Goal: Task Accomplishment & Management: Manage account settings

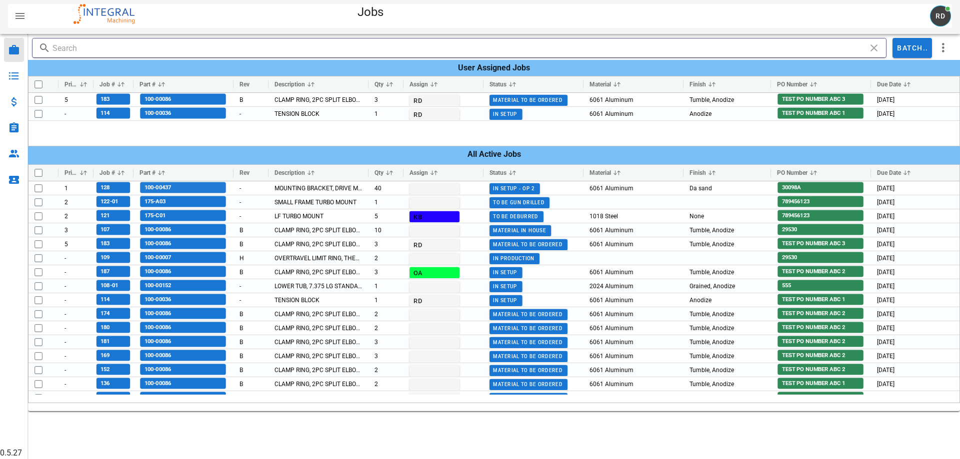
click at [156, 183] on span "100-00437" at bounding box center [155, 187] width 31 height 11
checkbox input "false"
checkbox input "true"
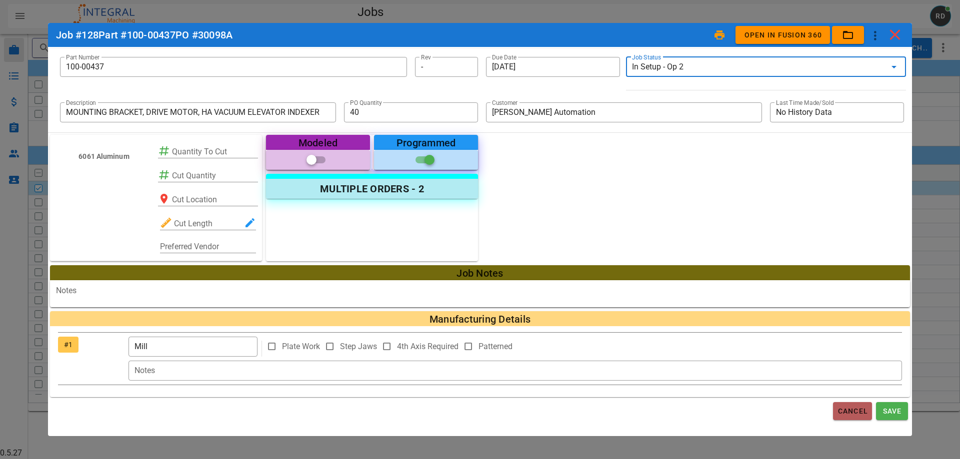
click at [846, 405] on button "Cancel" at bounding box center [852, 411] width 39 height 18
type input "0"
checkbox input "false"
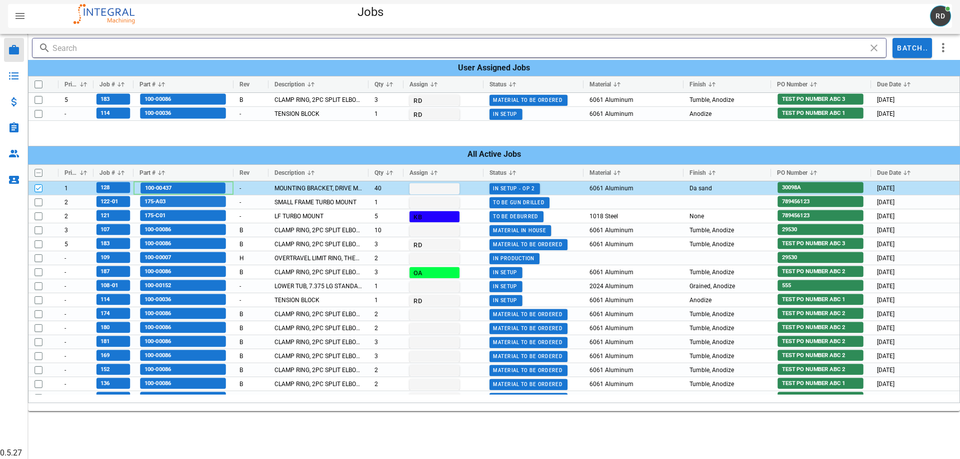
click at [187, 197] on span "175-A03" at bounding box center [183, 201] width 86 height 11
checkbox input "false"
checkbox input "true"
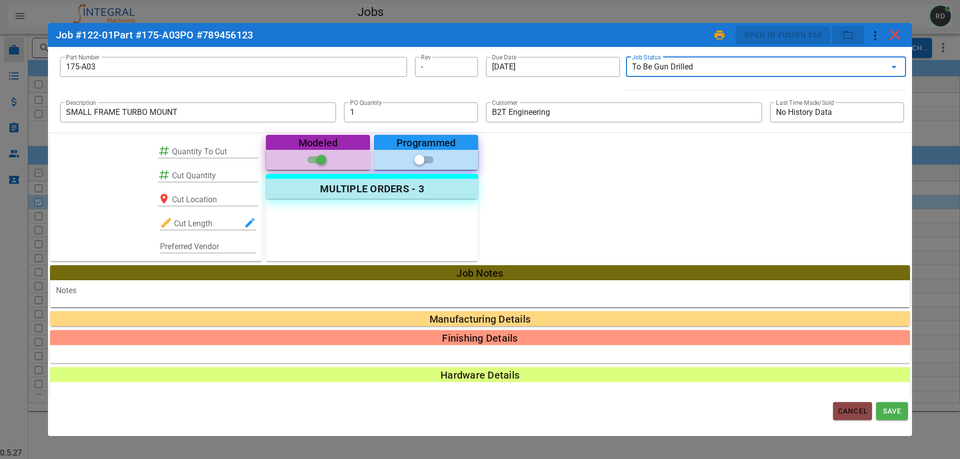
drag, startPoint x: 859, startPoint y: 415, endPoint x: 818, endPoint y: 418, distance: 41.1
click at [859, 415] on span "Cancel" at bounding box center [852, 411] width 31 height 8
type input "0"
checkbox input "false"
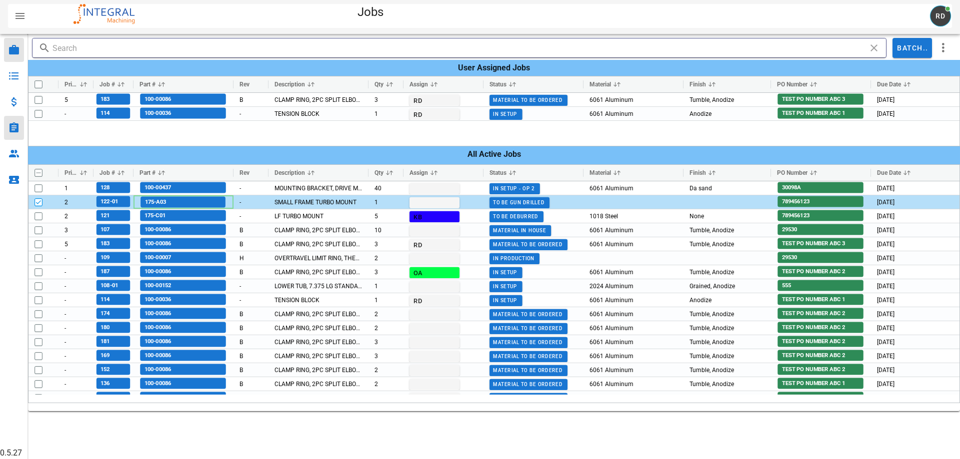
click at [10, 133] on icon at bounding box center [14, 128] width 12 height 12
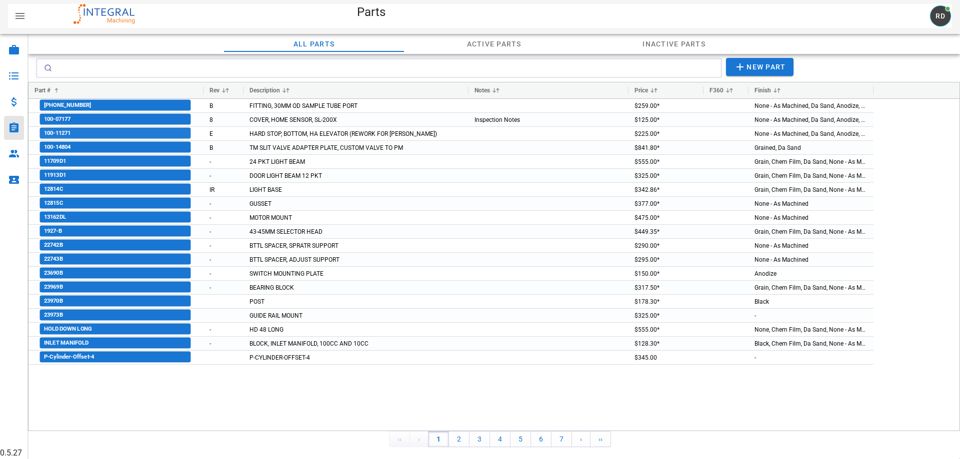
click at [99, 137] on span "100-11271" at bounding box center [115, 133] width 150 height 11
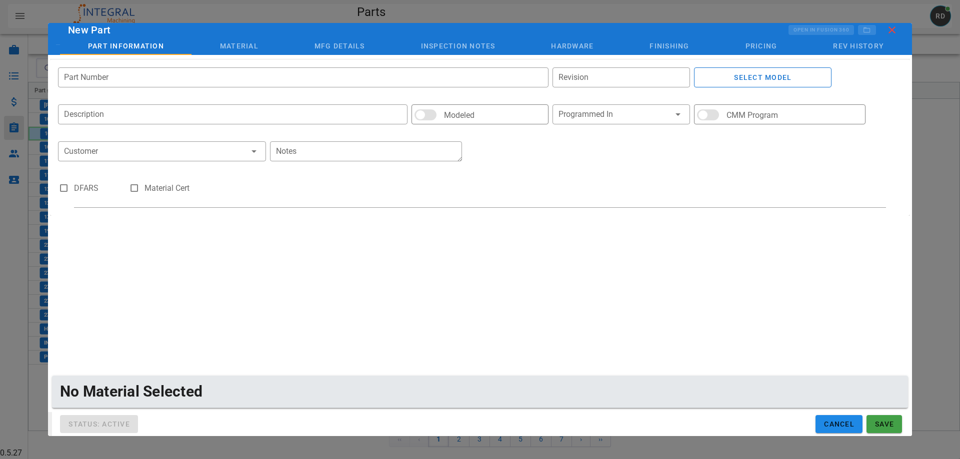
type input "100-11271"
type input "D"
type input "HARD STOP, BOTTOM, HA ELEVATOR (REWORK FOR [PERSON_NAME])"
checkbox input "true"
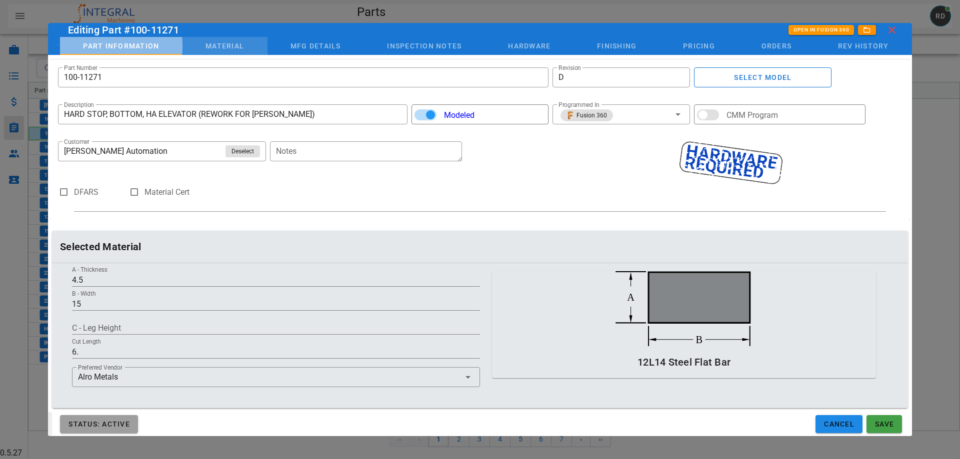
click at [158, 44] on div "Part Information" at bounding box center [121, 46] width 122 height 18
drag, startPoint x: 195, startPoint y: 41, endPoint x: 239, endPoint y: 42, distance: 44.0
click at [198, 41] on div "Material" at bounding box center [224, 46] width 85 height 18
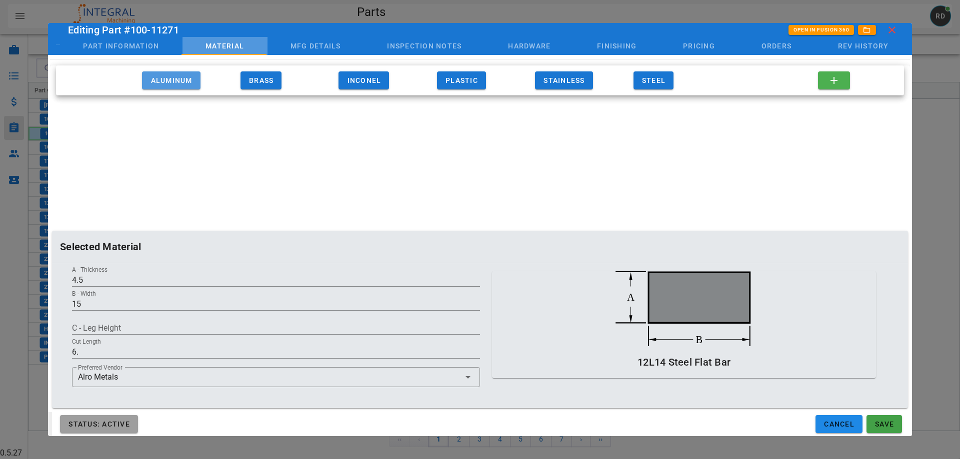
click at [160, 79] on span "Aluminum" at bounding box center [171, 80] width 42 height 8
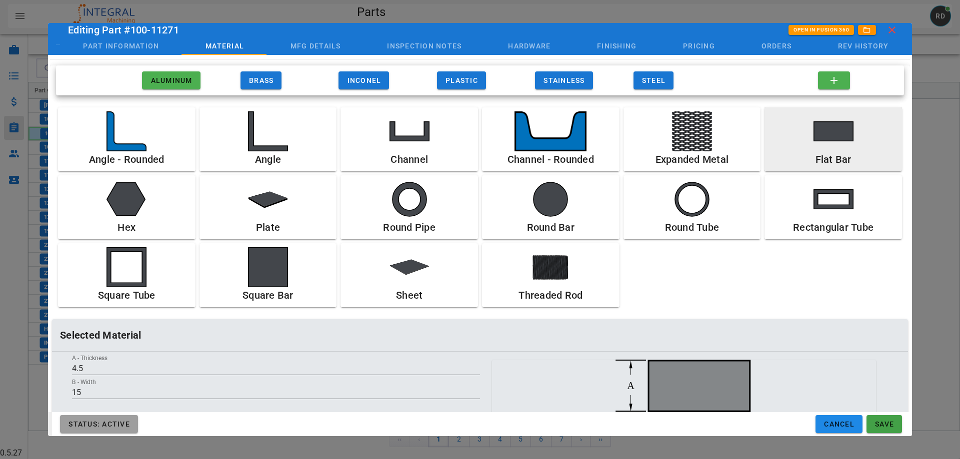
click at [825, 148] on div at bounding box center [832, 131] width 129 height 40
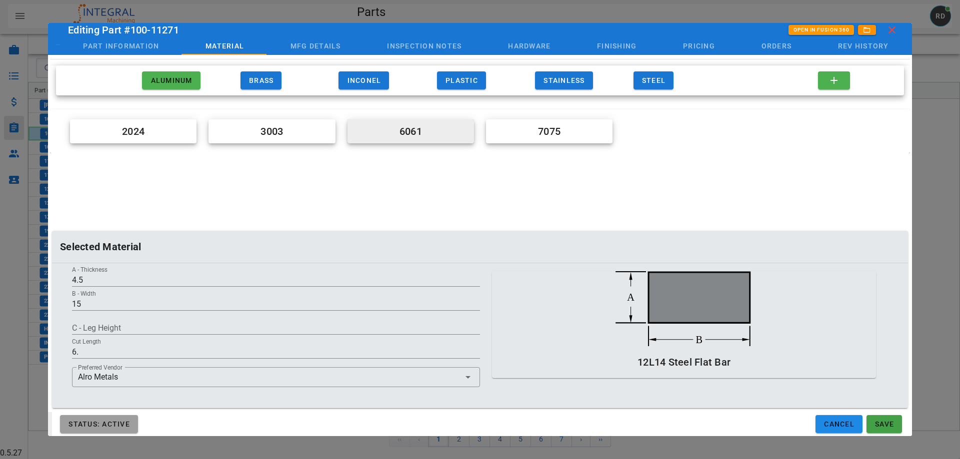
click at [422, 123] on div "6061" at bounding box center [410, 131] width 118 height 16
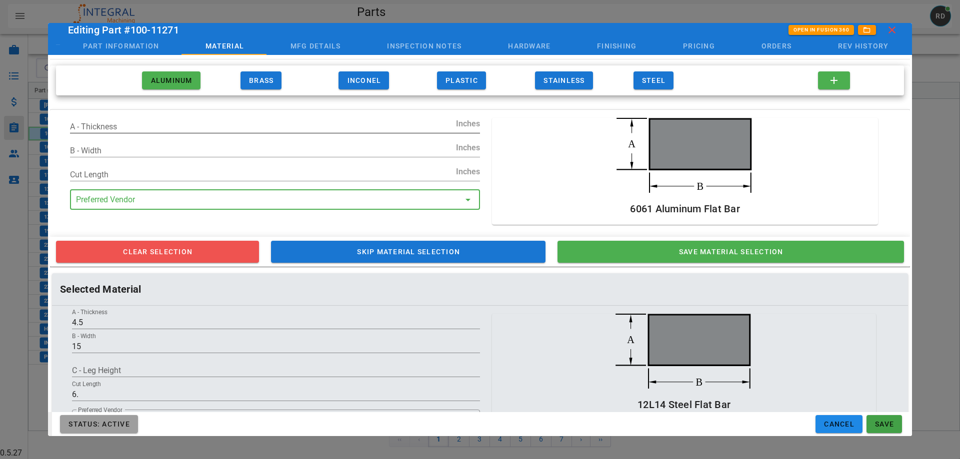
click at [232, 126] on input "A - Thickness" at bounding box center [262, 126] width 384 height 13
type input "2"
type input "4"
type input "5.1"
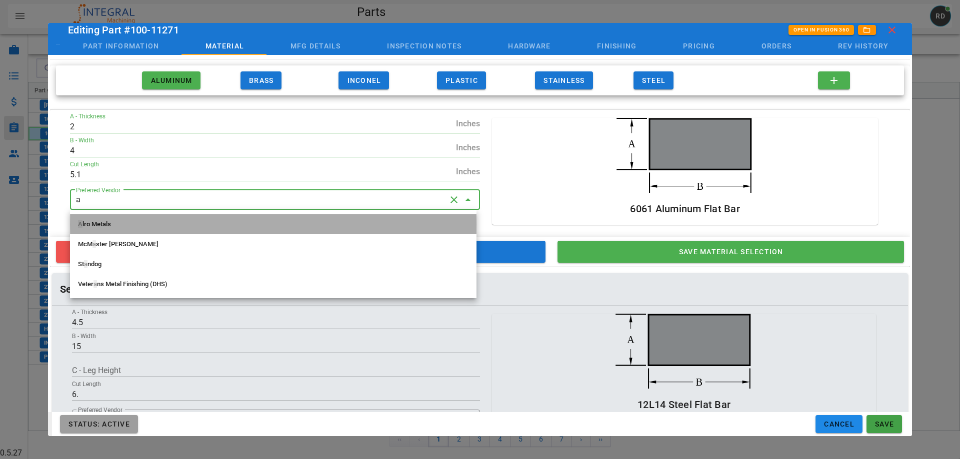
click at [127, 228] on div "A lro Metals" at bounding box center [273, 224] width 390 height 8
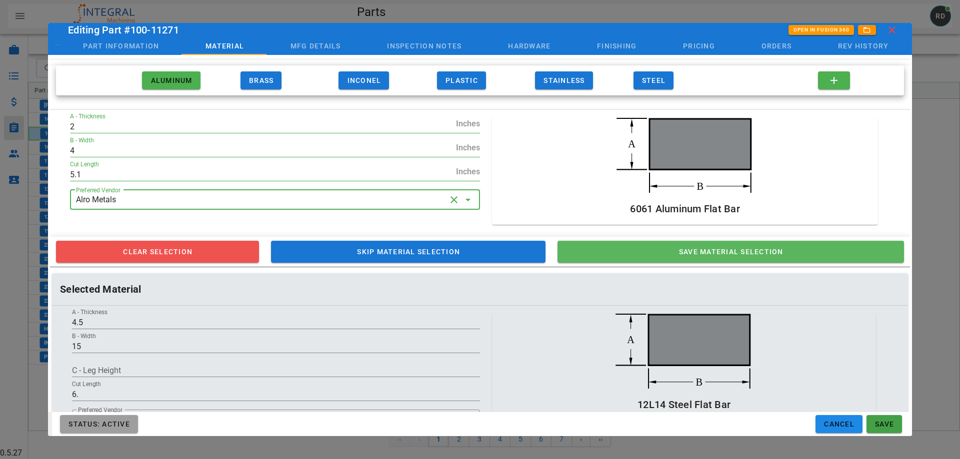
type input "Alro Metals"
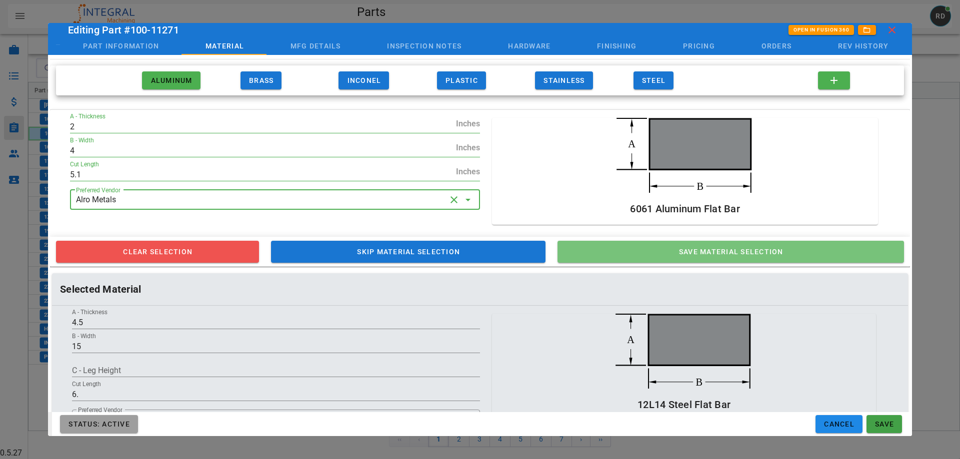
click at [847, 250] on span "Save Material Selection" at bounding box center [730, 252] width 327 height 8
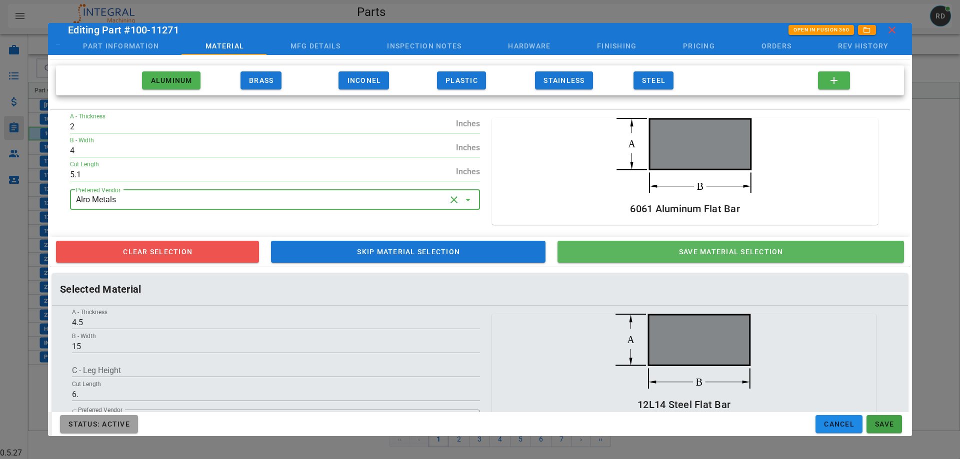
type input "2"
type input "4"
type input "5.1"
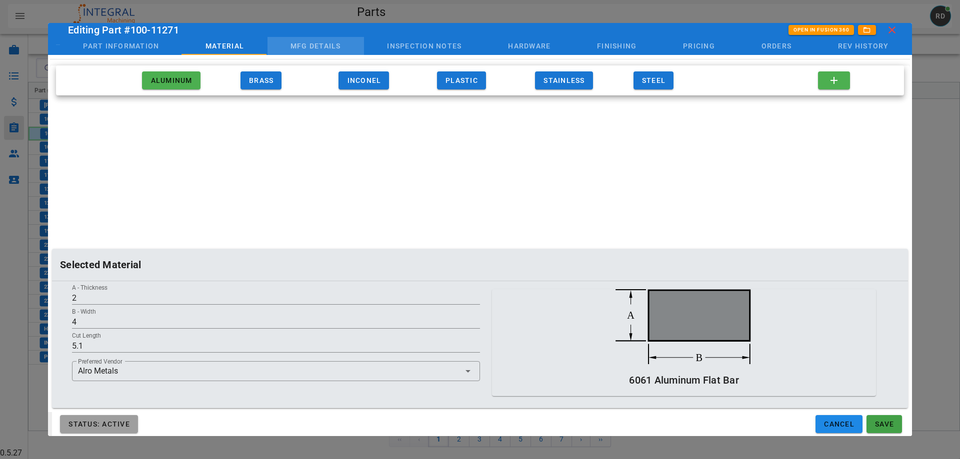
click at [309, 39] on div "Mfg Details" at bounding box center [315, 46] width 97 height 18
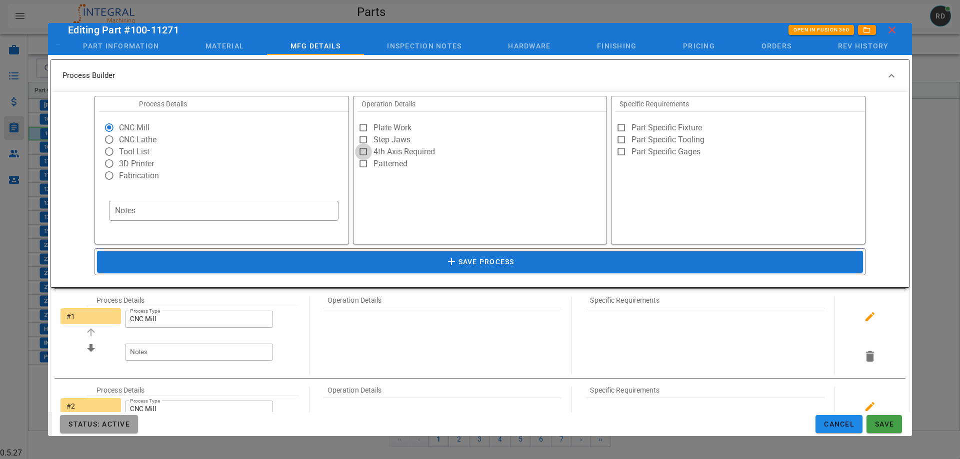
click at [357, 149] on div at bounding box center [363, 152] width 14 height 14
checkbox input "true"
click at [616, 130] on div at bounding box center [621, 128] width 14 height 14
checkbox input "true"
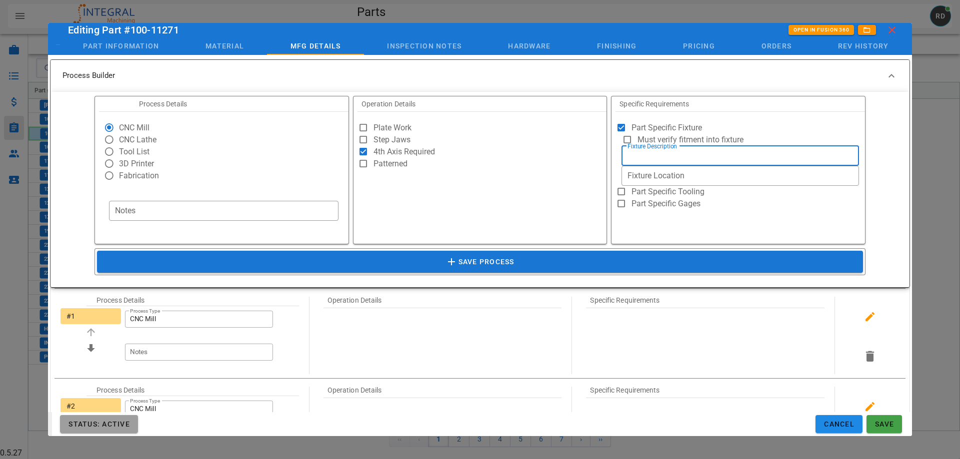
click at [707, 156] on input "Fixture Description" at bounding box center [739, 156] width 225 height 16
type input "fixture 24"
type input "A6"
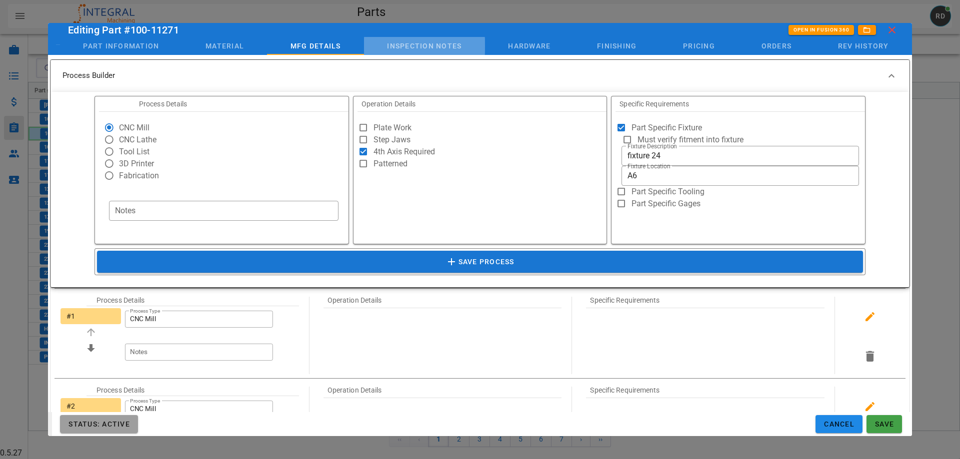
click at [413, 44] on div "Inspection Notes" at bounding box center [424, 46] width 121 height 18
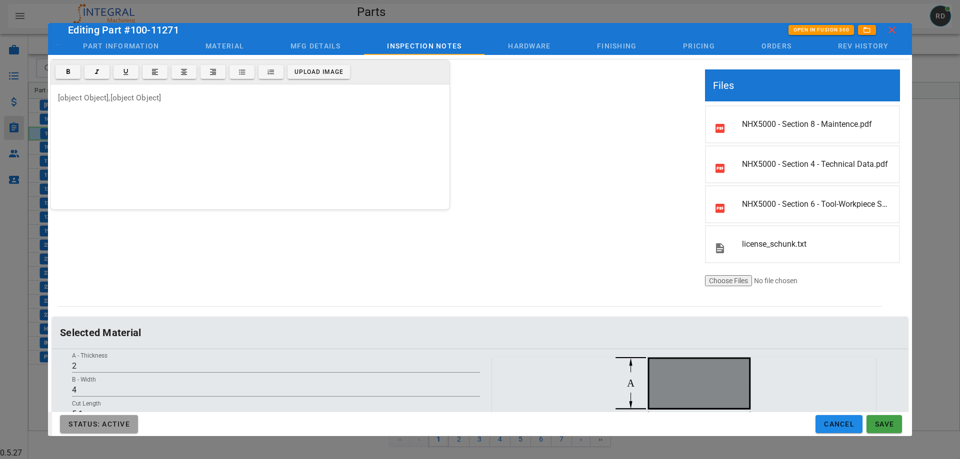
click at [315, 105] on div "[object Object],[object Object]" at bounding box center [249, 146] width 399 height 125
click at [311, 72] on span "Upload Image" at bounding box center [318, 71] width 50 height 7
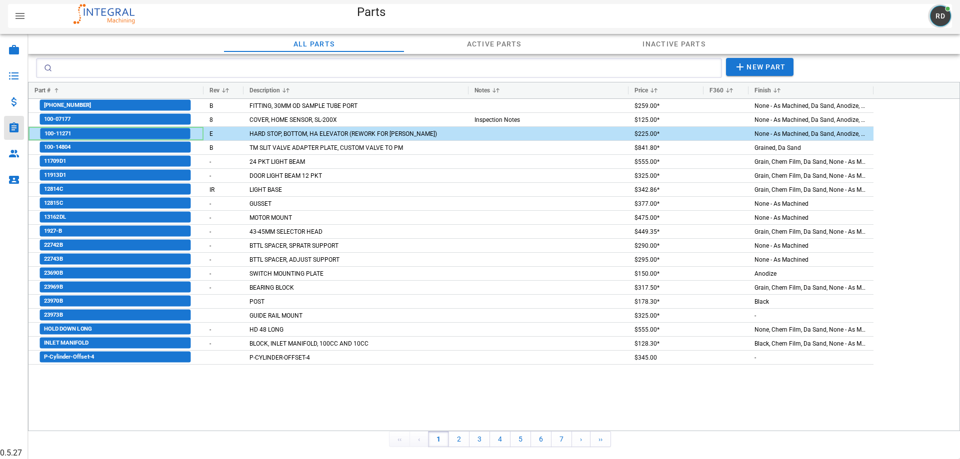
click at [932, 25] on span "RD" at bounding box center [939, 16] width 20 height 20
click at [938, 20] on span "RD" at bounding box center [940, 16] width 11 height 8
click at [921, 61] on div "Site Settings" at bounding box center [916, 64] width 53 height 8
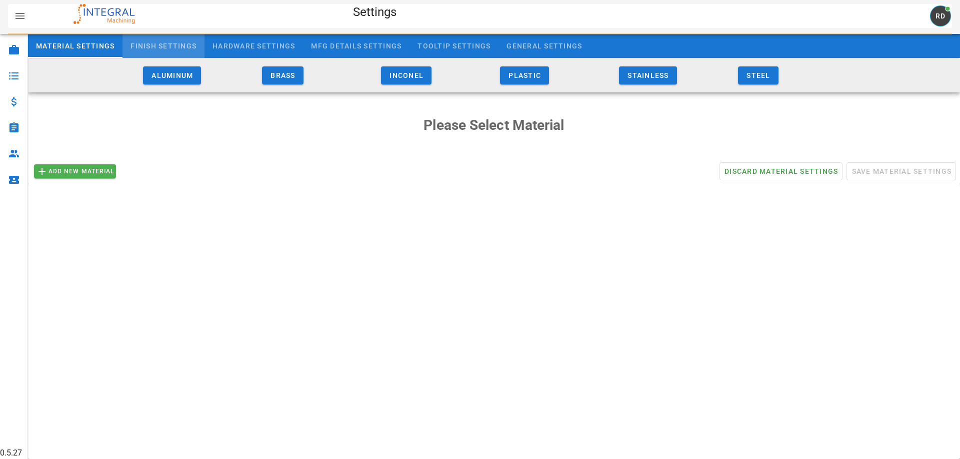
click at [170, 39] on div "Finish Settings" at bounding box center [163, 46] width 82 height 24
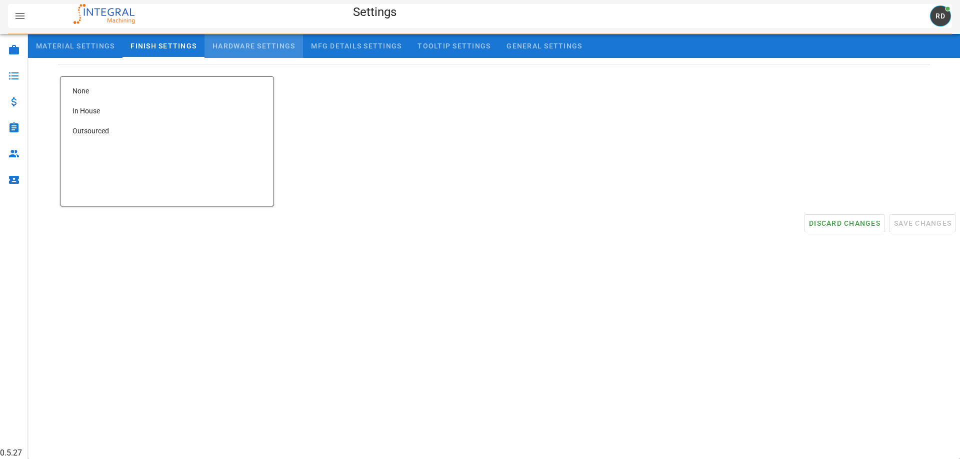
click at [298, 43] on div "Hardware Settings" at bounding box center [253, 46] width 98 height 24
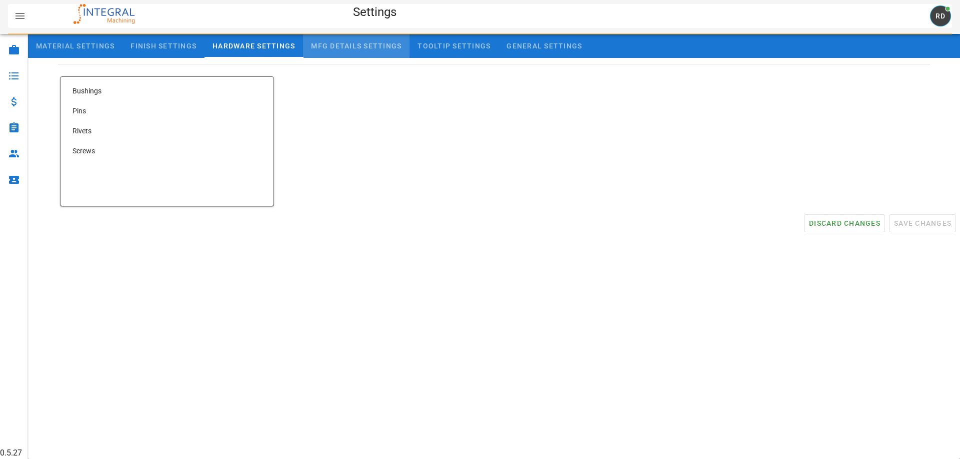
drag, startPoint x: 359, startPoint y: 50, endPoint x: 372, endPoint y: 54, distance: 13.9
click at [360, 50] on div "MFG Details Settings" at bounding box center [356, 46] width 106 height 24
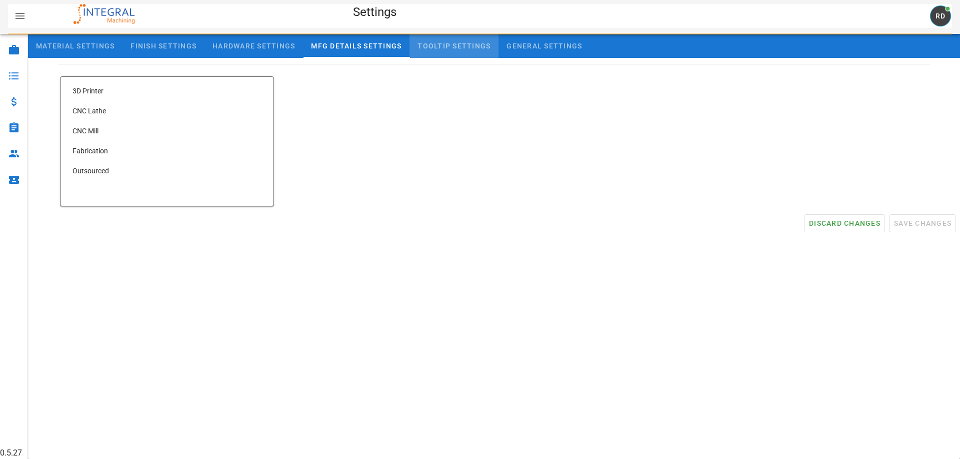
click at [431, 51] on div "Tooltip Settings" at bounding box center [453, 46] width 89 height 24
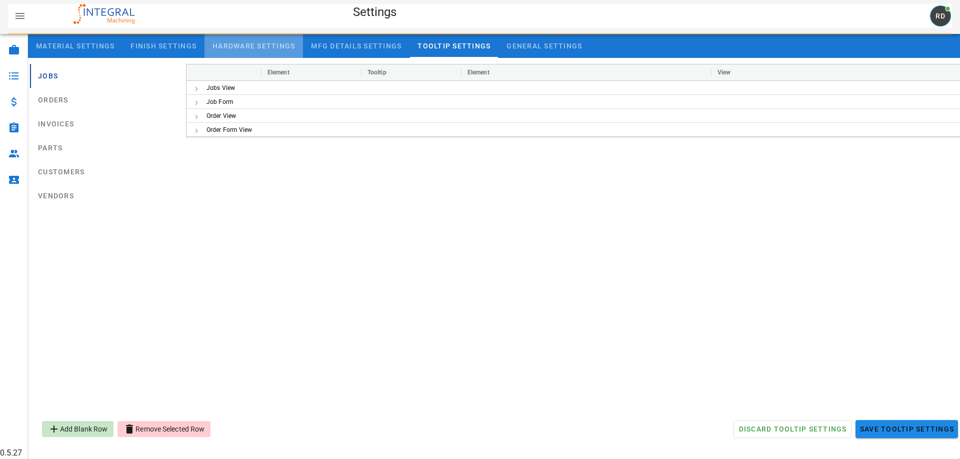
click at [215, 44] on div "Hardware Settings" at bounding box center [253, 46] width 98 height 24
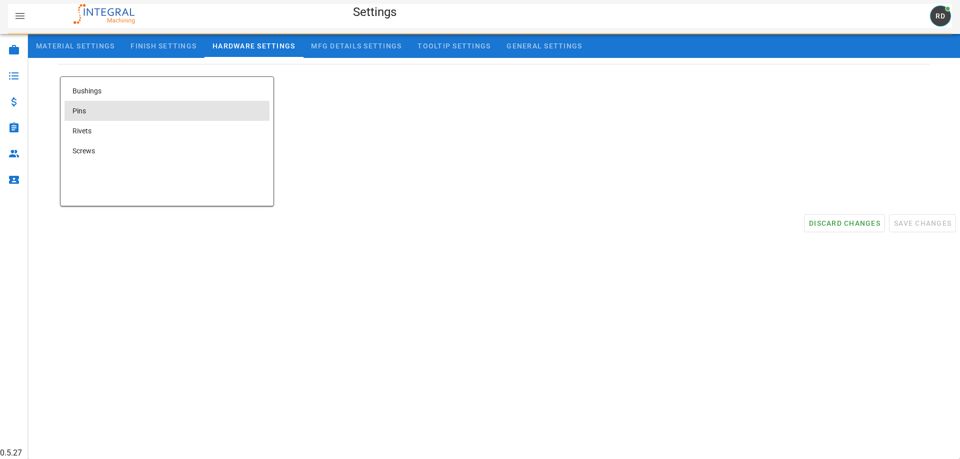
click at [97, 106] on div "Pins" at bounding box center [166, 111] width 205 height 20
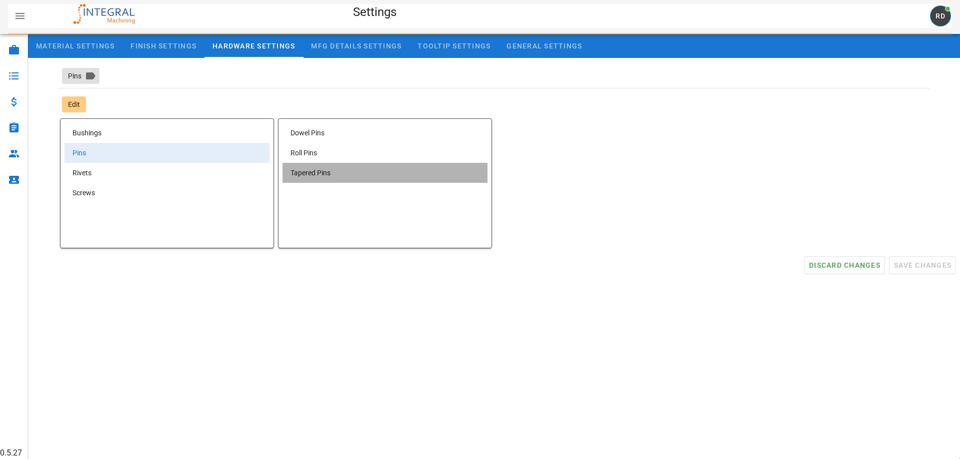
click at [326, 169] on div "Tapered Pins" at bounding box center [384, 173] width 205 height 20
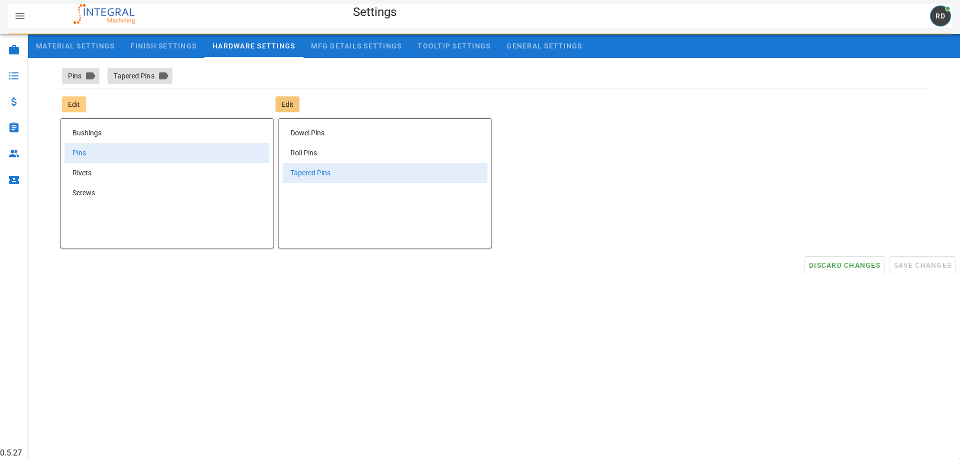
drag, startPoint x: 283, startPoint y: 84, endPoint x: 293, endPoint y: 106, distance: 23.9
click at [285, 88] on div "Pins Tapered Pins" at bounding box center [457, 76] width 810 height 36
click at [294, 107] on span "Edit" at bounding box center [287, 104] width 24 height 16
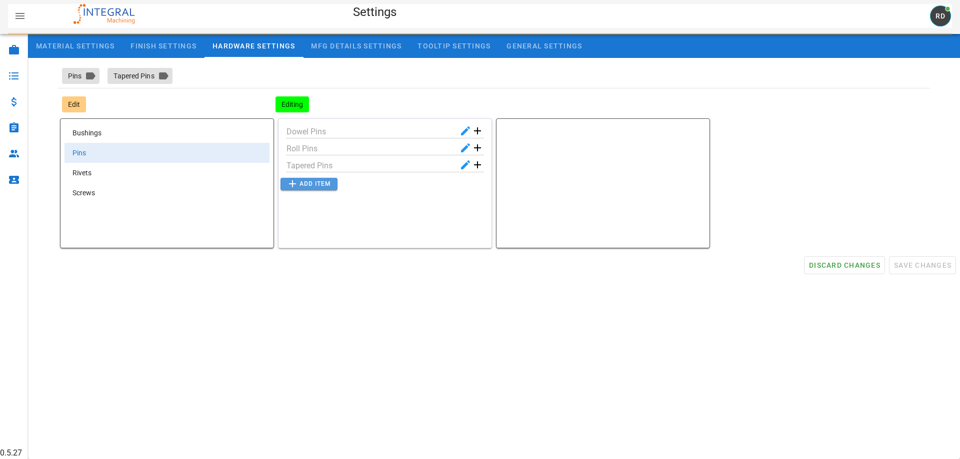
click at [317, 180] on span "Add Item" at bounding box center [308, 184] width 44 height 12
click at [477, 191] on button "button" at bounding box center [471, 190] width 12 height 12
click at [474, 192] on div "Dowel Pins Roll Pins Tapered Pins Add Item" at bounding box center [385, 183] width 214 height 130
click at [292, 104] on span "Editing" at bounding box center [292, 104] width 22 height 16
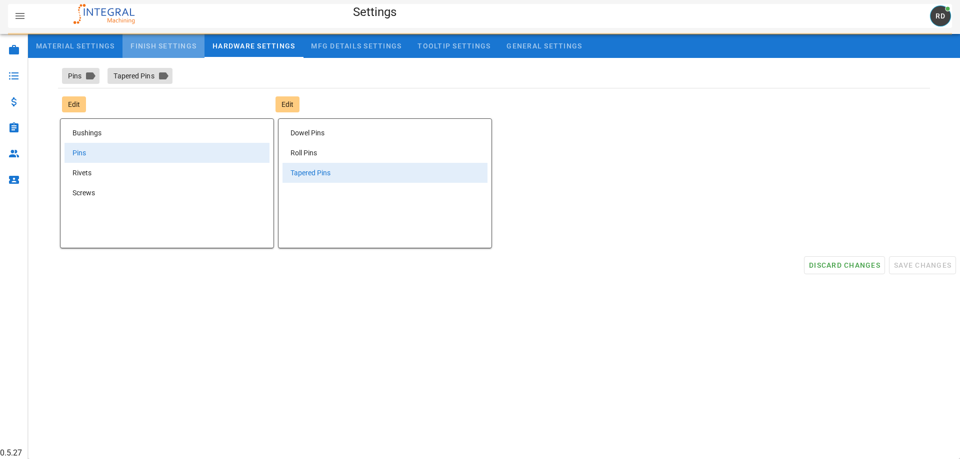
click at [188, 46] on div "Finish Settings" at bounding box center [163, 46] width 82 height 24
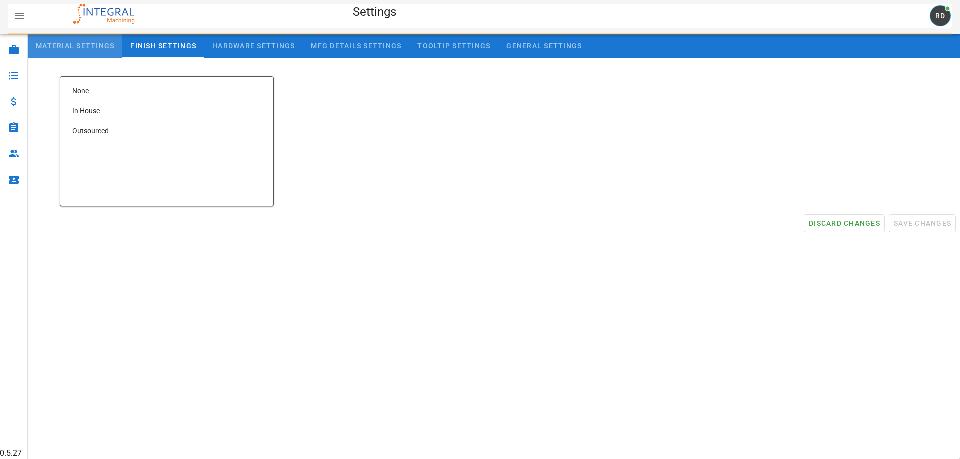
click at [103, 49] on div "Material Settings" at bounding box center [75, 46] width 94 height 24
